Goal: Book appointment/travel/reservation

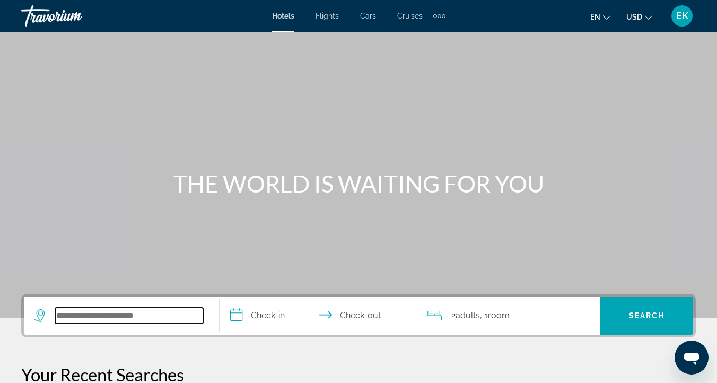
click at [82, 318] on input "Search hotel destination" at bounding box center [129, 316] width 148 height 16
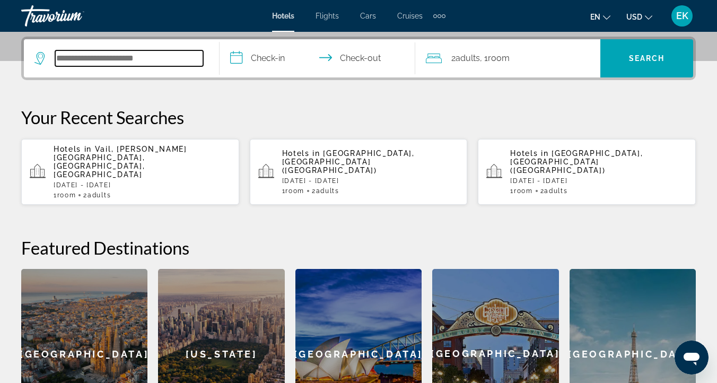
scroll to position [259, 0]
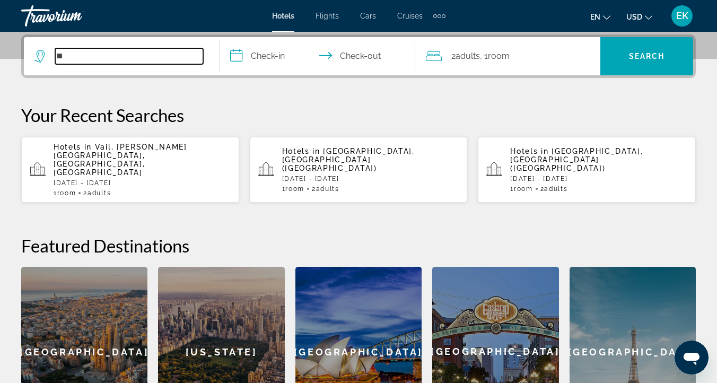
type input "*"
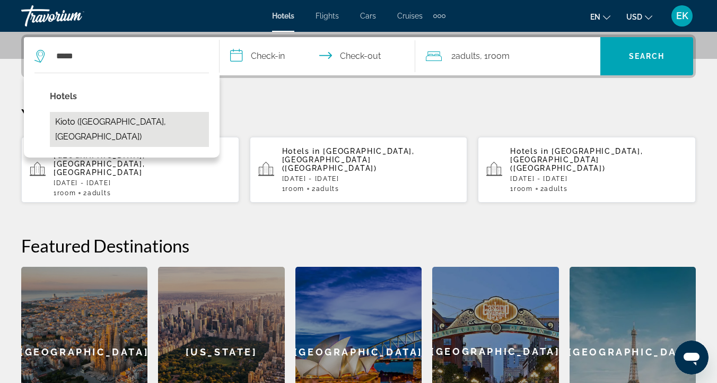
click at [92, 118] on button "Kioto (Kyoto, JP)" at bounding box center [129, 129] width 159 height 35
type input "**********"
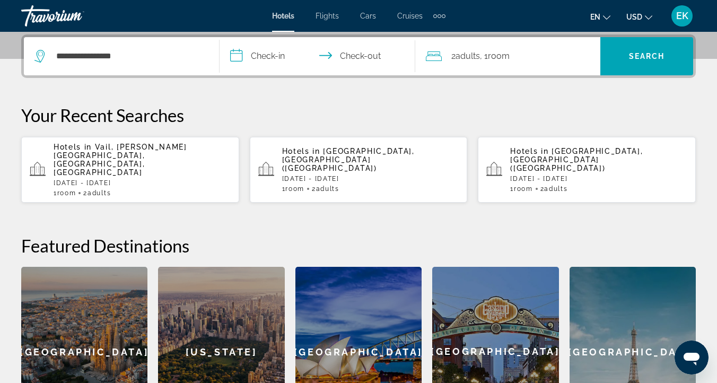
click at [260, 59] on input "**********" at bounding box center [320, 57] width 200 height 41
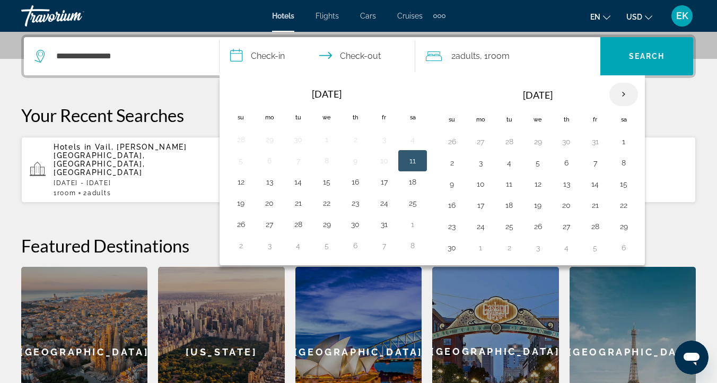
click at [620, 92] on th "Next month" at bounding box center [624, 94] width 29 height 23
click at [357, 140] on button "1" at bounding box center [355, 141] width 17 height 15
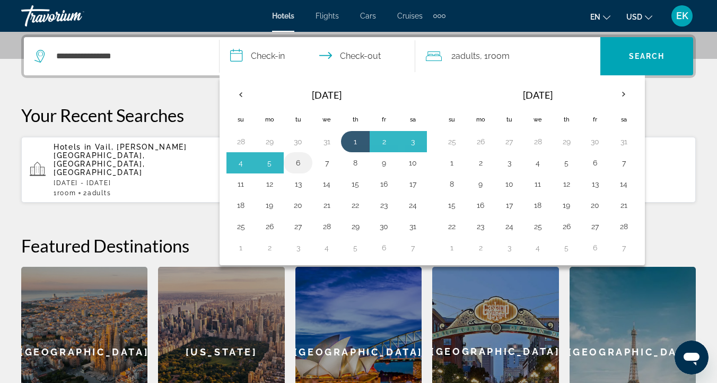
click at [298, 159] on button "6" at bounding box center [298, 162] width 17 height 15
type input "**********"
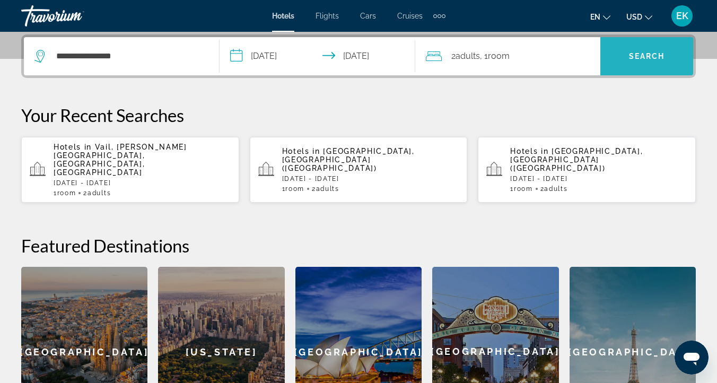
click at [652, 52] on span "Search" at bounding box center [647, 56] width 36 height 8
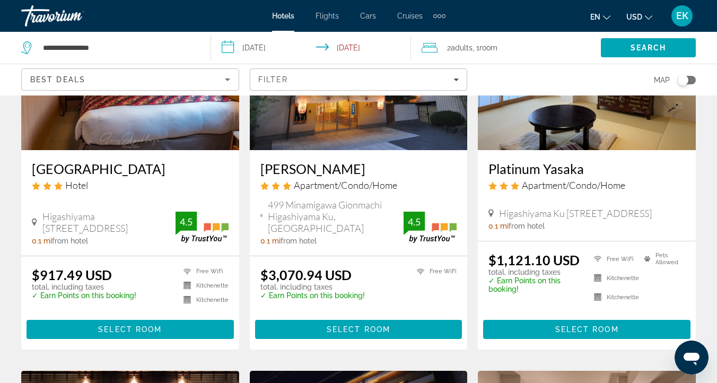
scroll to position [562, 0]
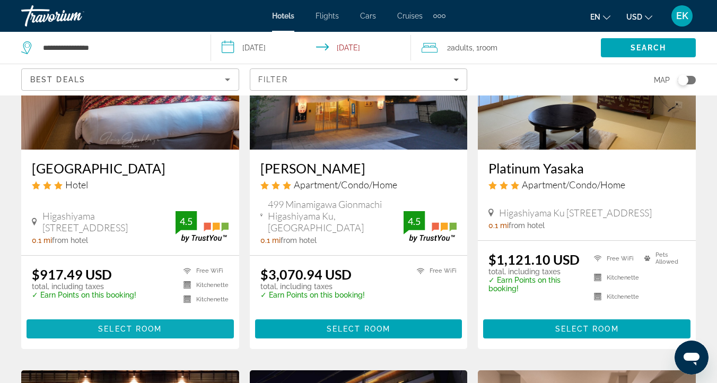
click at [75, 316] on span "Main content" at bounding box center [130, 328] width 207 height 25
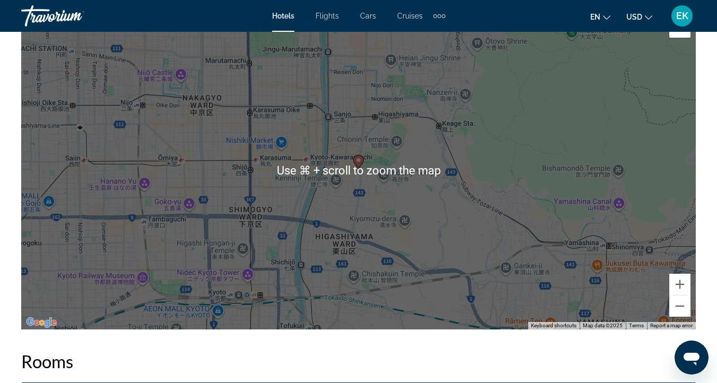
scroll to position [1212, 0]
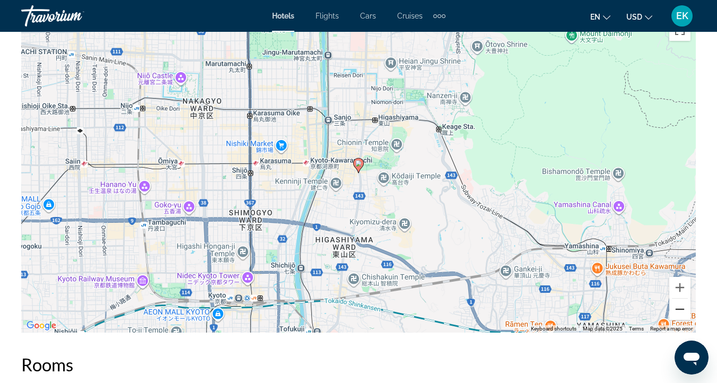
click at [678, 310] on button "Zoom out" at bounding box center [679, 309] width 21 height 21
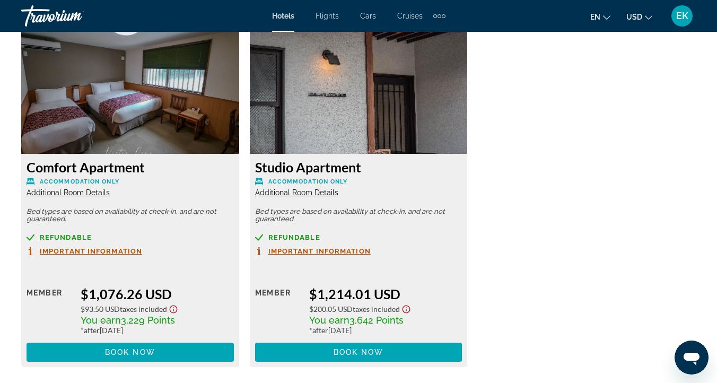
scroll to position [2014, 0]
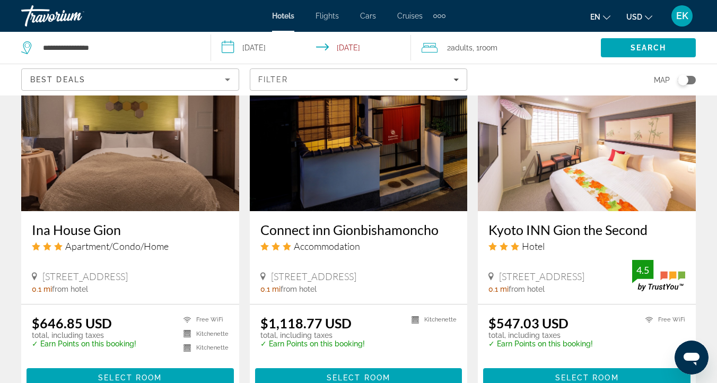
scroll to position [1285, 0]
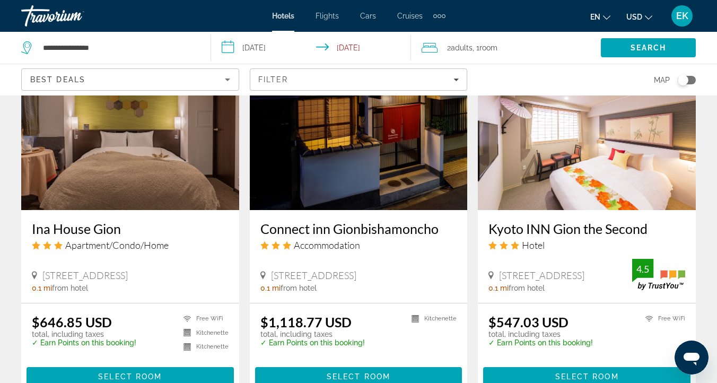
click at [254, 146] on img "Main content" at bounding box center [359, 125] width 218 height 170
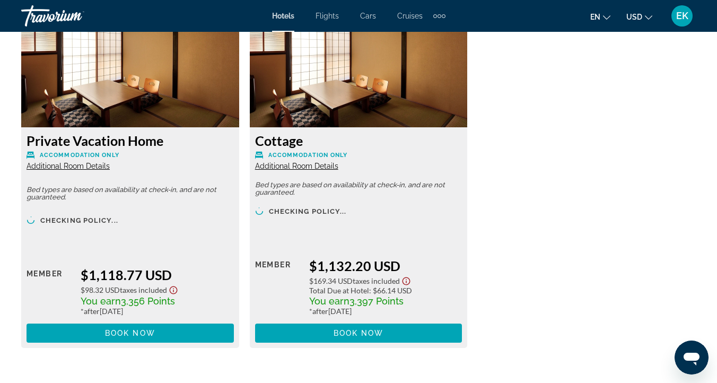
scroll to position [1709, 0]
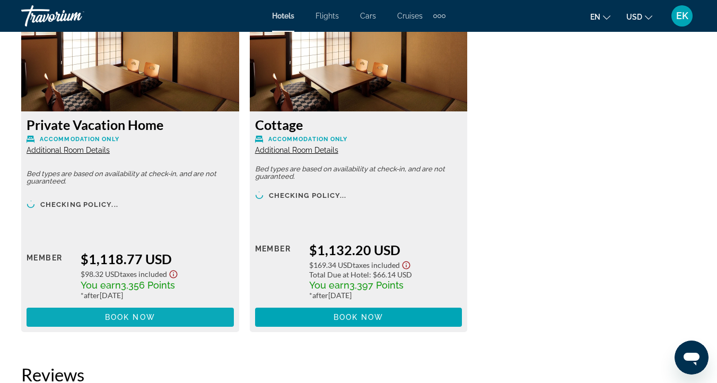
click at [126, 316] on span "Book now" at bounding box center [130, 317] width 50 height 8
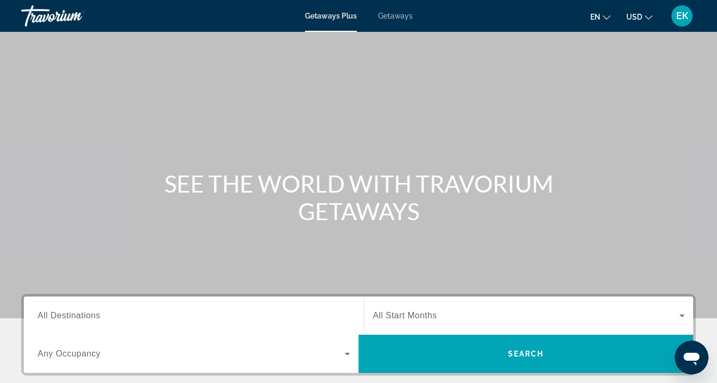
click at [402, 21] on div "Getaways Plus Getaways en English Español Français Italiano Português русский U…" at bounding box center [358, 16] width 717 height 28
click at [402, 14] on span "Getaways" at bounding box center [395, 16] width 34 height 8
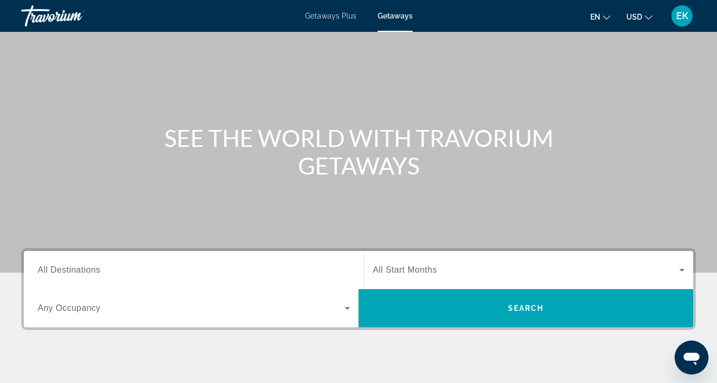
scroll to position [47, 0]
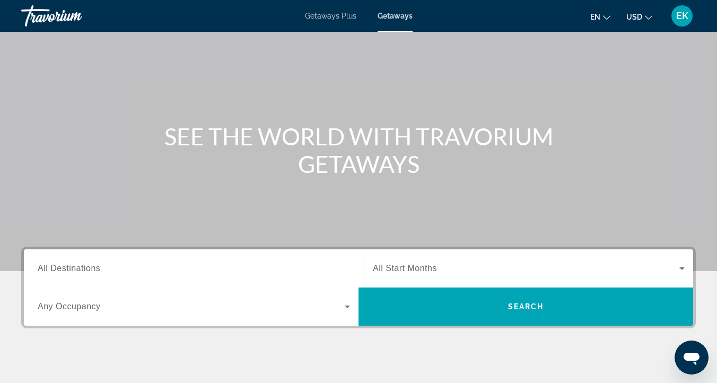
click at [52, 272] on span "All Destinations" at bounding box center [69, 268] width 63 height 9
click at [52, 272] on input "Destination All Destinations" at bounding box center [194, 269] width 312 height 13
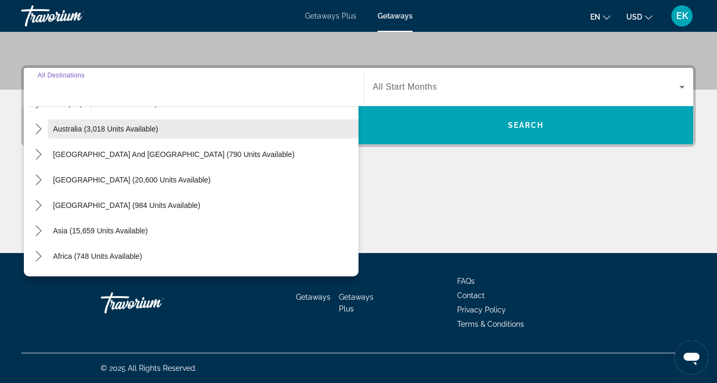
scroll to position [172, 0]
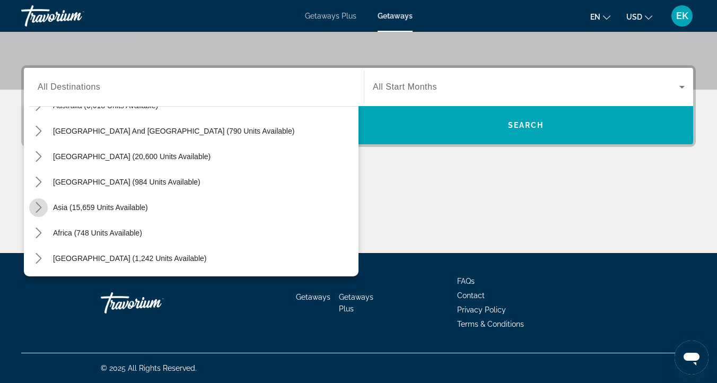
click at [40, 206] on icon "Toggle Asia (15,659 units available) submenu" at bounding box center [39, 207] width 6 height 11
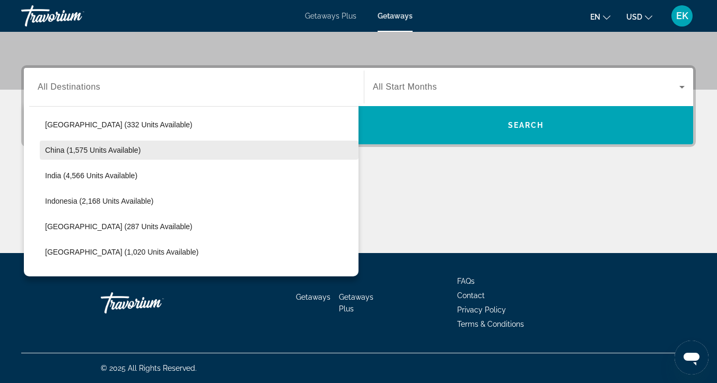
scroll to position [307, 0]
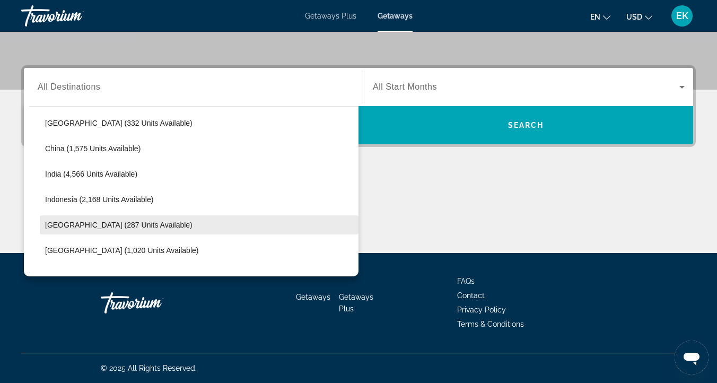
click at [82, 223] on span "[GEOGRAPHIC_DATA] (287 units available)" at bounding box center [118, 225] width 147 height 8
type input "**********"
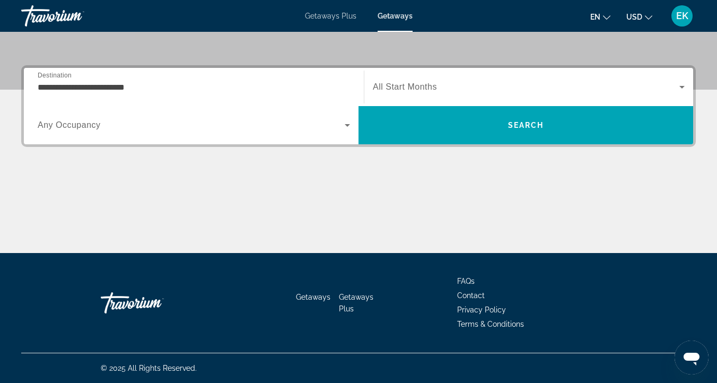
click at [401, 85] on span "All Start Months" at bounding box center [405, 86] width 64 height 9
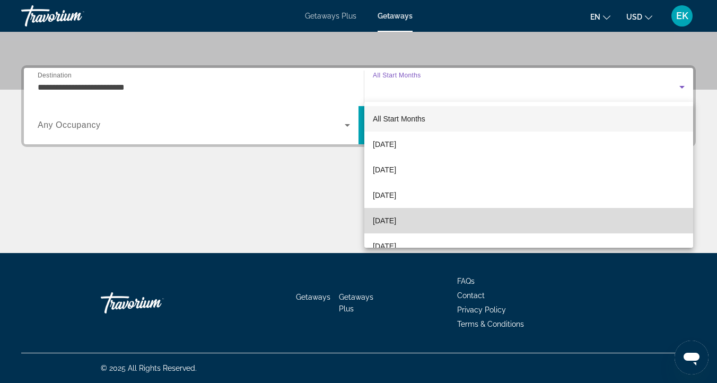
click at [390, 220] on span "[DATE]" at bounding box center [384, 220] width 23 height 13
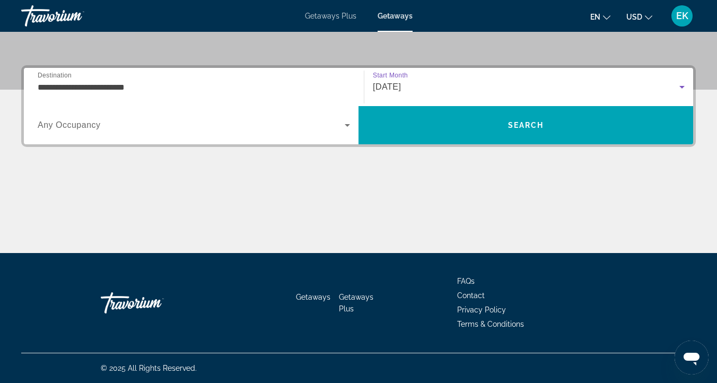
click at [63, 123] on span "Any Occupancy" at bounding box center [69, 124] width 63 height 9
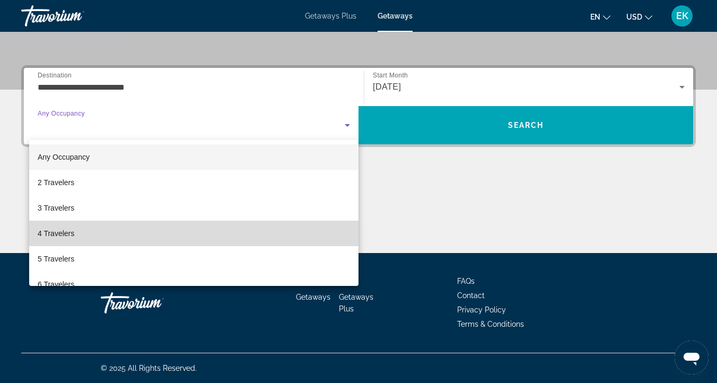
click at [54, 234] on span "4 Travelers" at bounding box center [56, 233] width 37 height 13
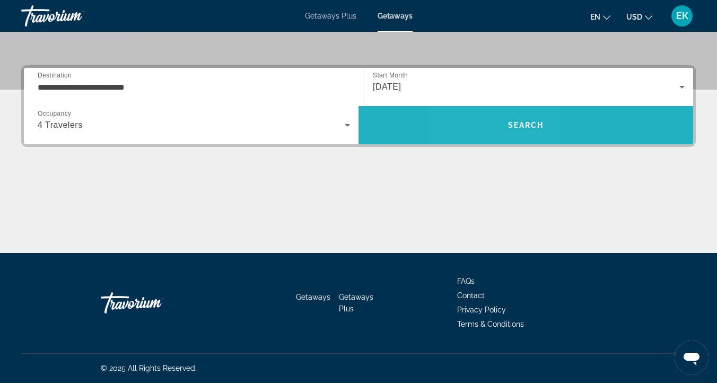
click at [493, 120] on span "Search" at bounding box center [526, 124] width 335 height 25
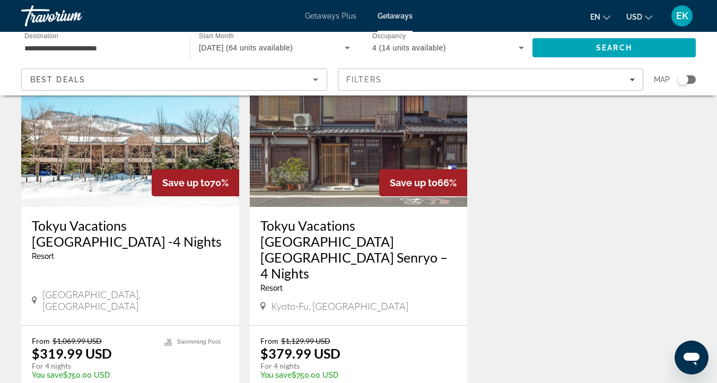
scroll to position [1275, 0]
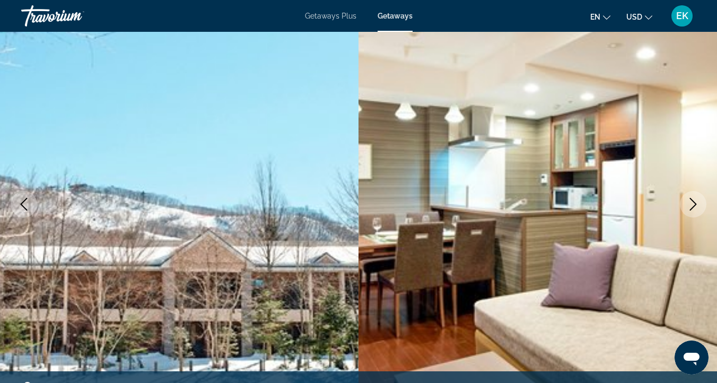
scroll to position [84, 0]
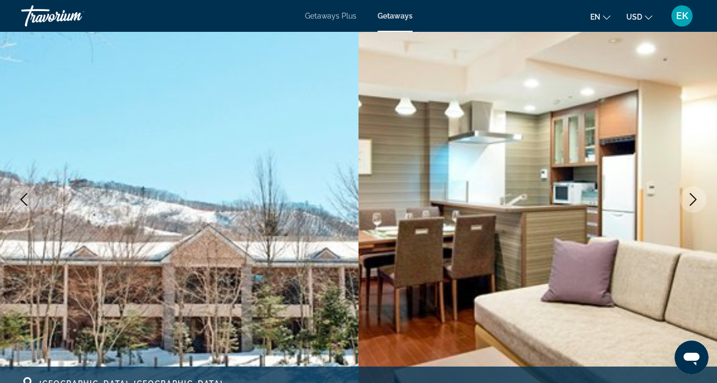
click at [694, 192] on button "Next image" at bounding box center [693, 199] width 27 height 27
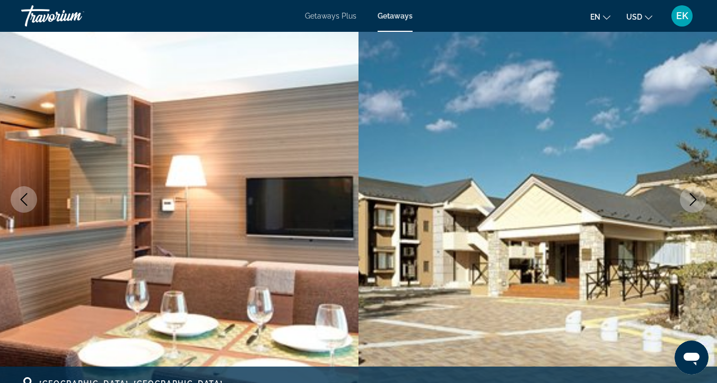
click at [694, 192] on button "Next image" at bounding box center [693, 199] width 27 height 27
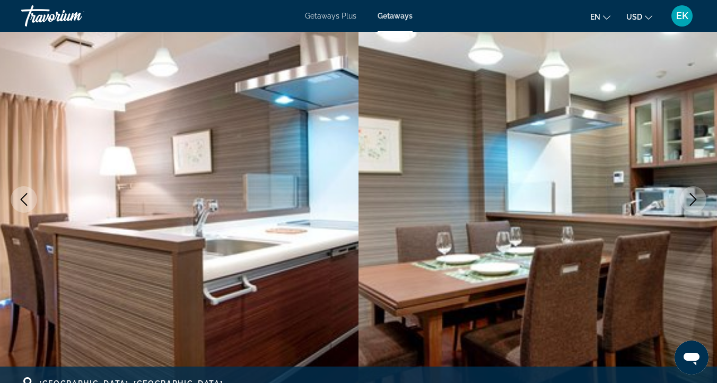
click at [694, 192] on button "Next image" at bounding box center [693, 199] width 27 height 27
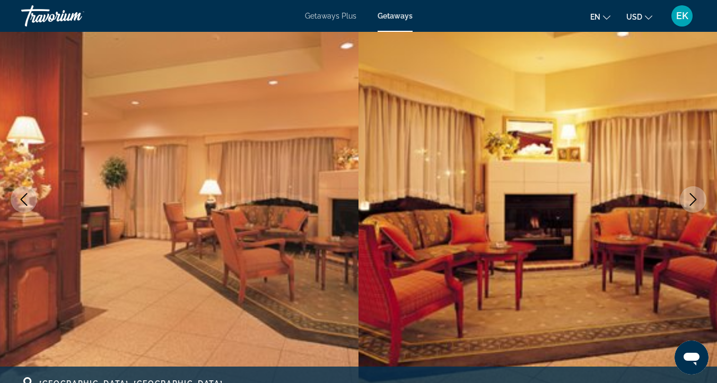
click at [22, 197] on icon "Previous image" at bounding box center [24, 199] width 7 height 13
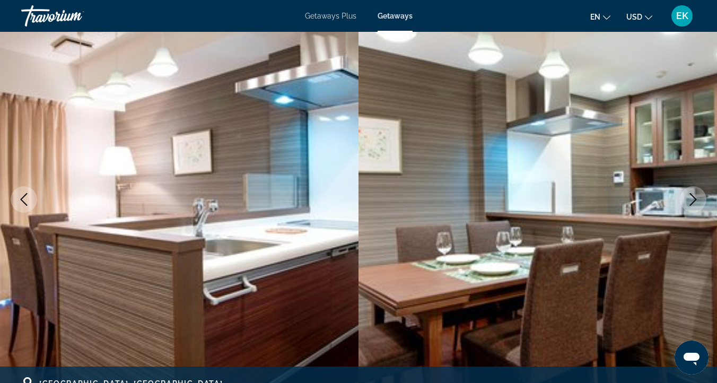
click at [690, 196] on icon "Next image" at bounding box center [693, 199] width 13 height 13
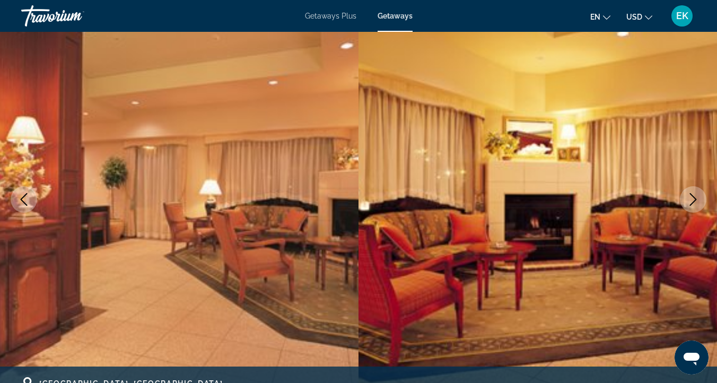
click at [690, 196] on icon "Next image" at bounding box center [693, 199] width 13 height 13
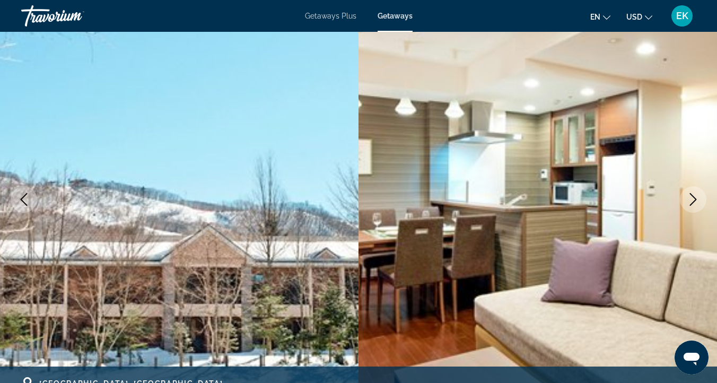
click at [690, 196] on icon "Next image" at bounding box center [693, 199] width 13 height 13
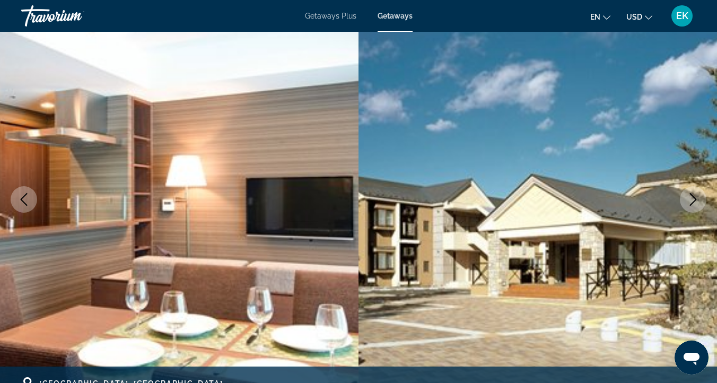
click at [690, 196] on icon "Next image" at bounding box center [693, 199] width 13 height 13
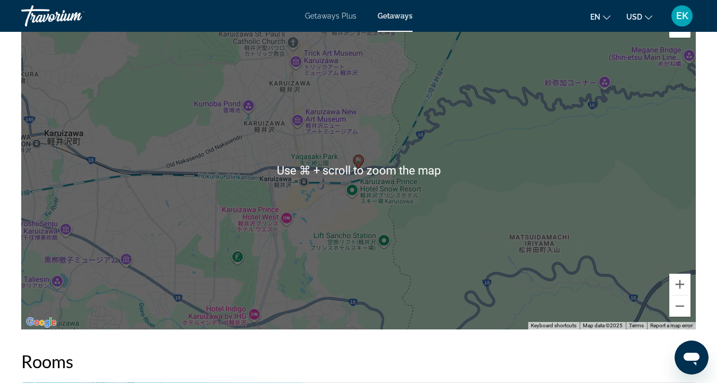
scroll to position [1459, 0]
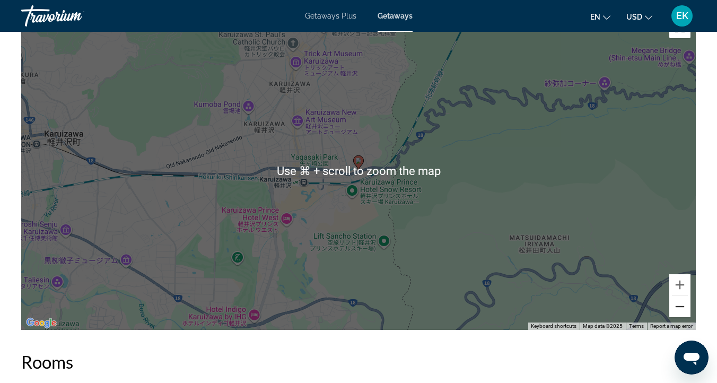
click at [675, 305] on button "Zoom out" at bounding box center [679, 306] width 21 height 21
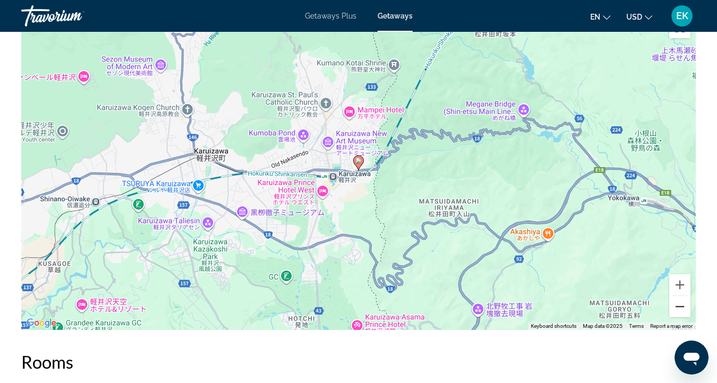
click at [675, 305] on button "Zoom out" at bounding box center [679, 306] width 21 height 21
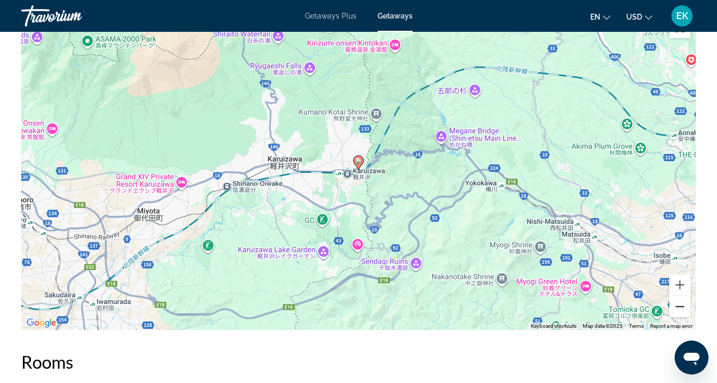
click at [675, 305] on button "Zoom out" at bounding box center [679, 306] width 21 height 21
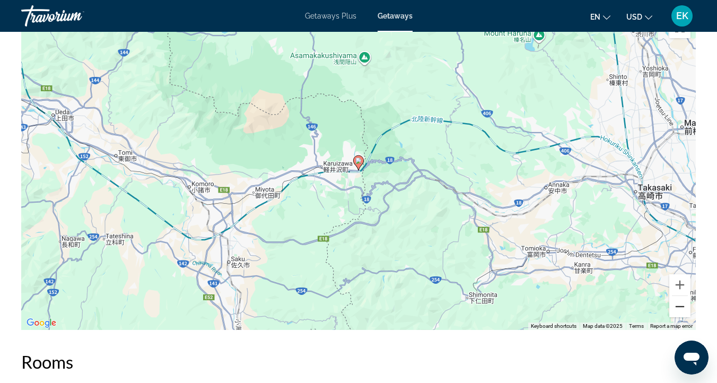
click at [675, 305] on button "Zoom out" at bounding box center [679, 306] width 21 height 21
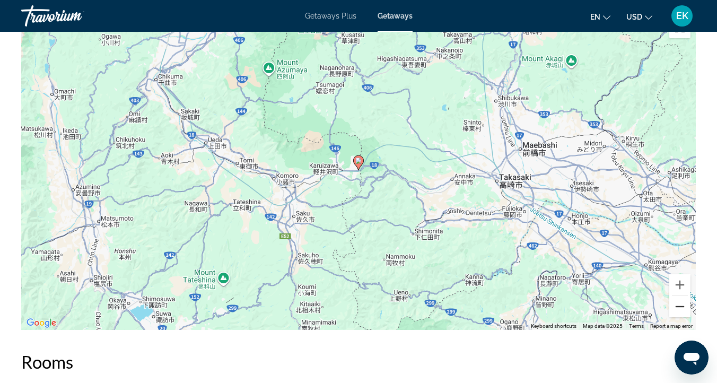
click at [675, 305] on button "Zoom out" at bounding box center [679, 306] width 21 height 21
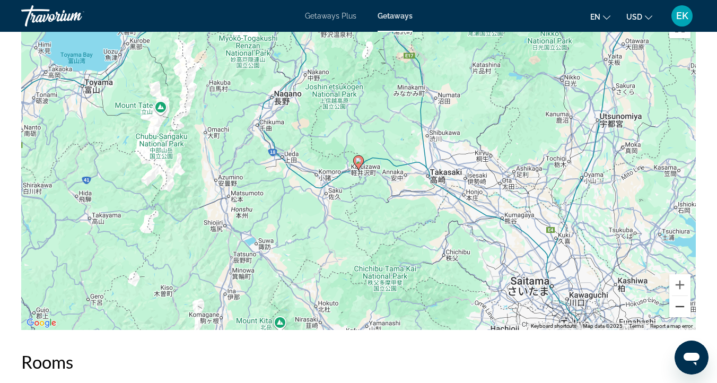
click at [675, 305] on button "Zoom out" at bounding box center [679, 306] width 21 height 21
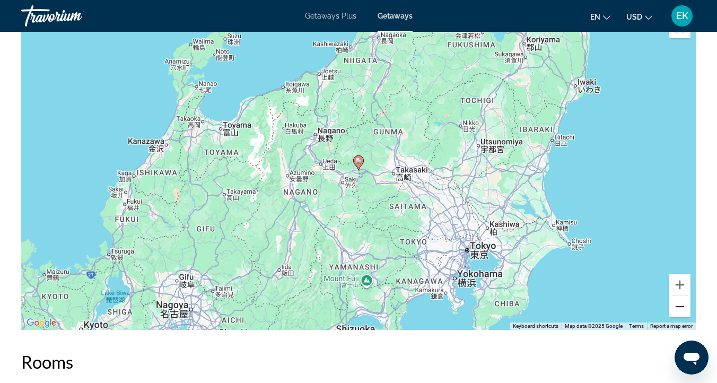
click at [681, 303] on button "Zoom out" at bounding box center [679, 306] width 21 height 21
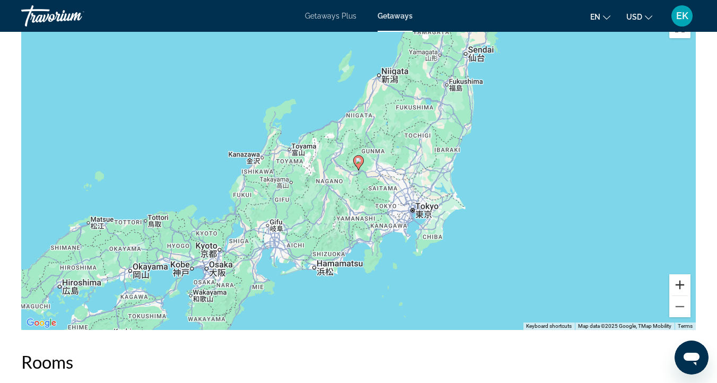
click at [683, 282] on button "Zoom in" at bounding box center [679, 284] width 21 height 21
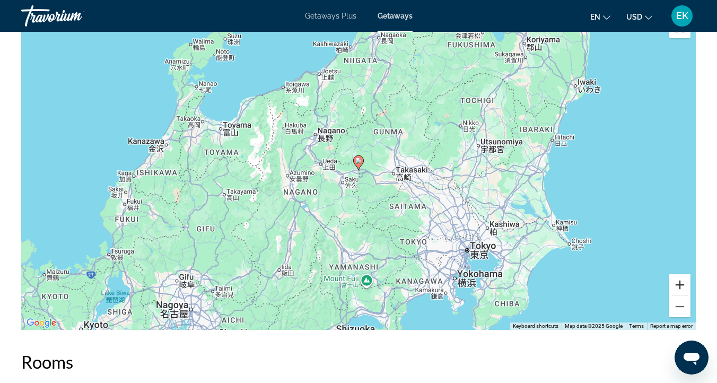
click at [683, 282] on button "Zoom in" at bounding box center [679, 284] width 21 height 21
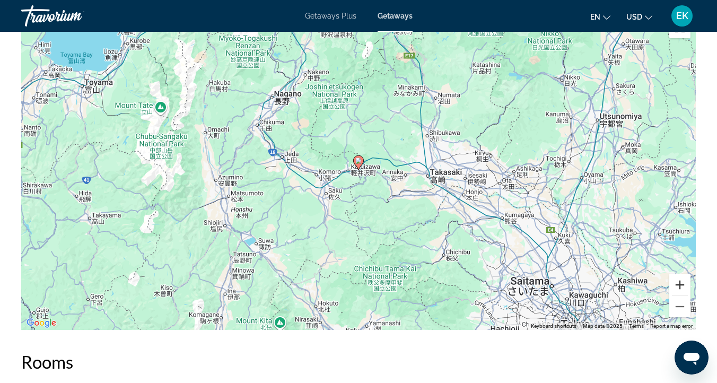
click at [683, 282] on button "Zoom in" at bounding box center [679, 284] width 21 height 21
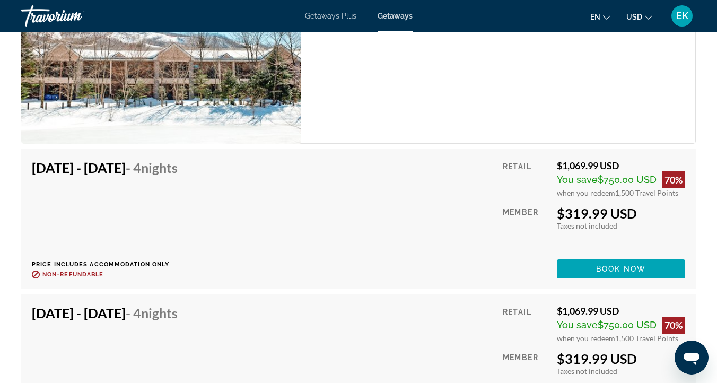
scroll to position [1930, 0]
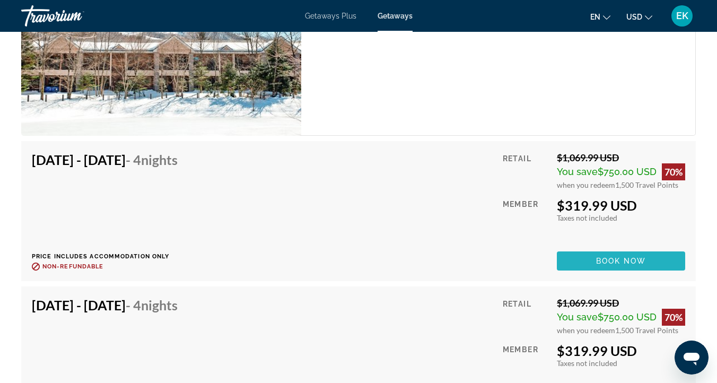
click at [605, 259] on span "Book now" at bounding box center [621, 261] width 50 height 8
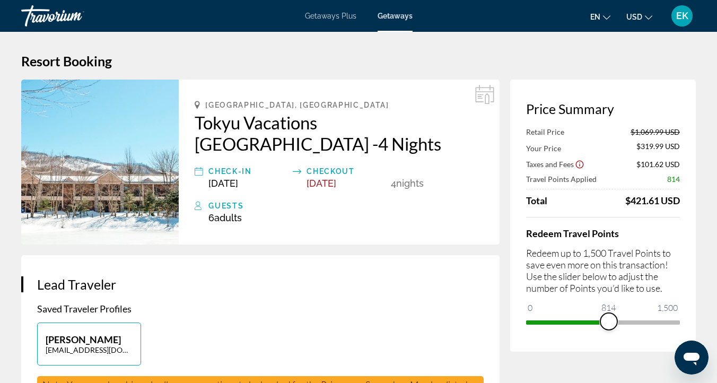
drag, startPoint x: 667, startPoint y: 322, endPoint x: 609, endPoint y: 326, distance: 58.5
click at [609, 326] on span "ngx-slider" at bounding box center [609, 321] width 17 height 17
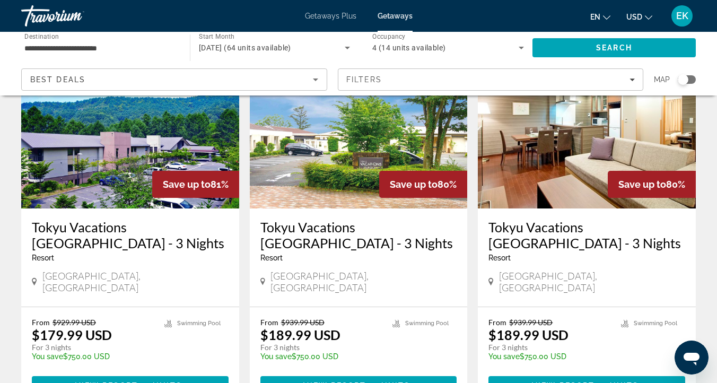
scroll to position [103, 0]
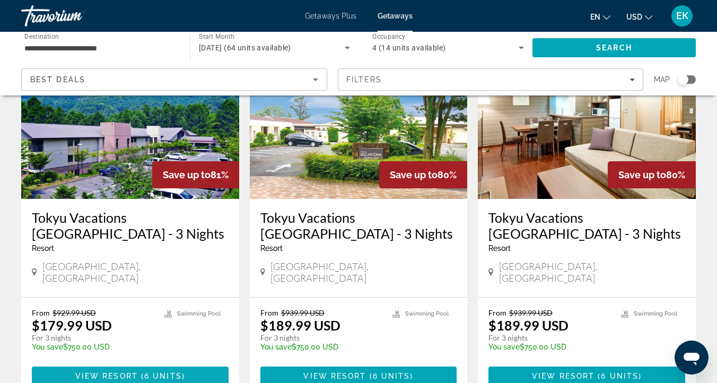
click at [137, 372] on span "View Resort" at bounding box center [106, 376] width 63 height 8
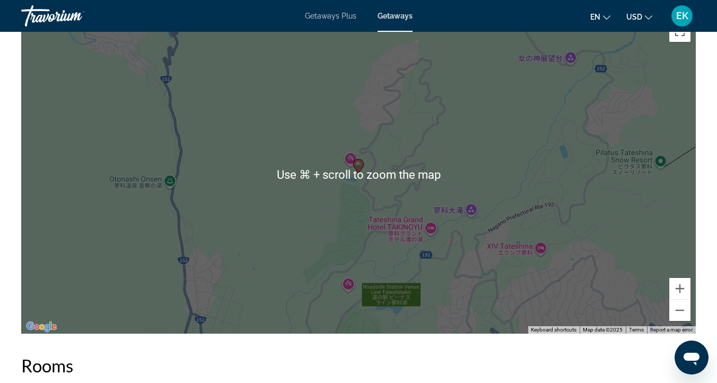
scroll to position [1332, 0]
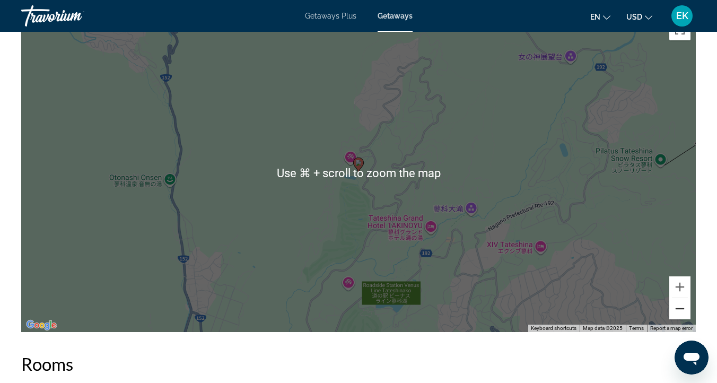
click at [683, 307] on button "Zoom out" at bounding box center [679, 308] width 21 height 21
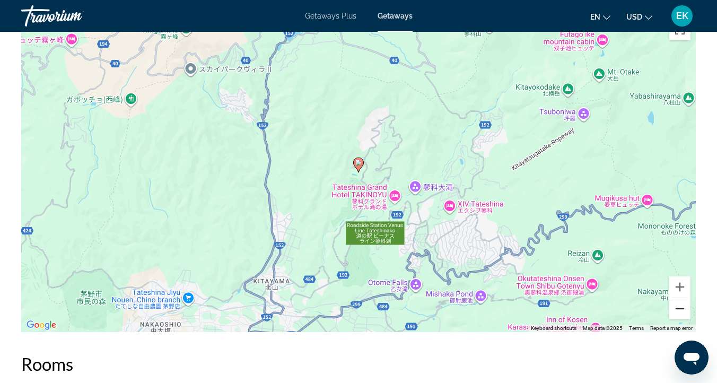
click at [683, 307] on button "Zoom out" at bounding box center [679, 308] width 21 height 21
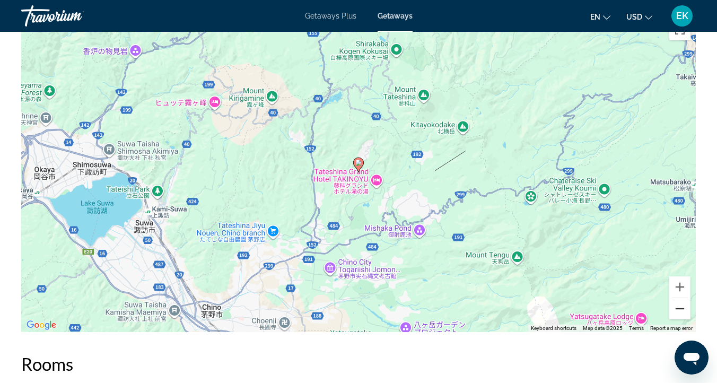
click at [683, 307] on button "Zoom out" at bounding box center [679, 308] width 21 height 21
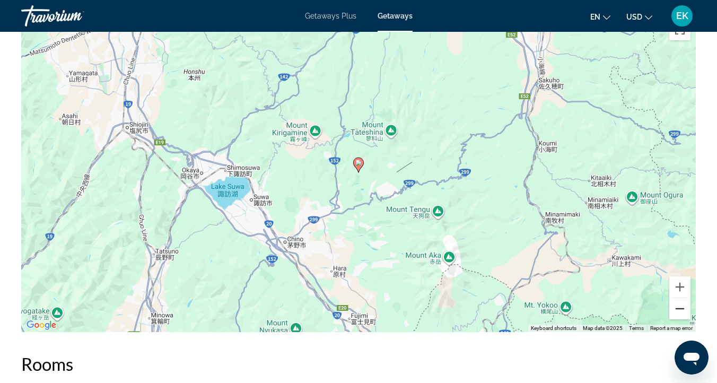
click at [683, 307] on button "Zoom out" at bounding box center [679, 308] width 21 height 21
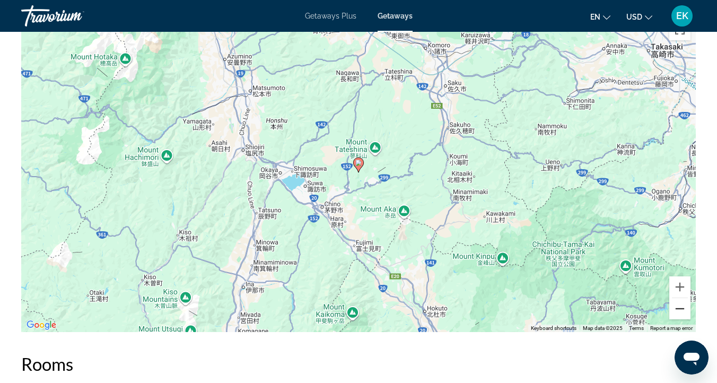
click at [683, 307] on button "Zoom out" at bounding box center [679, 308] width 21 height 21
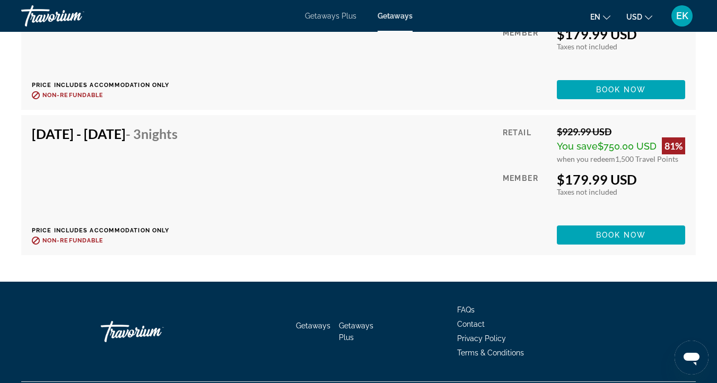
scroll to position [2099, 0]
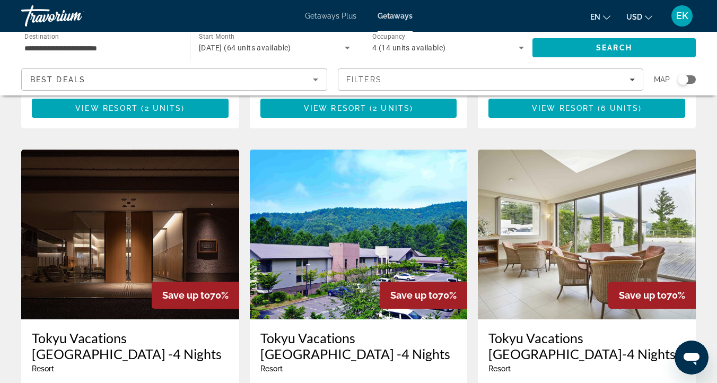
scroll to position [784, 0]
